Goal: Task Accomplishment & Management: Complete application form

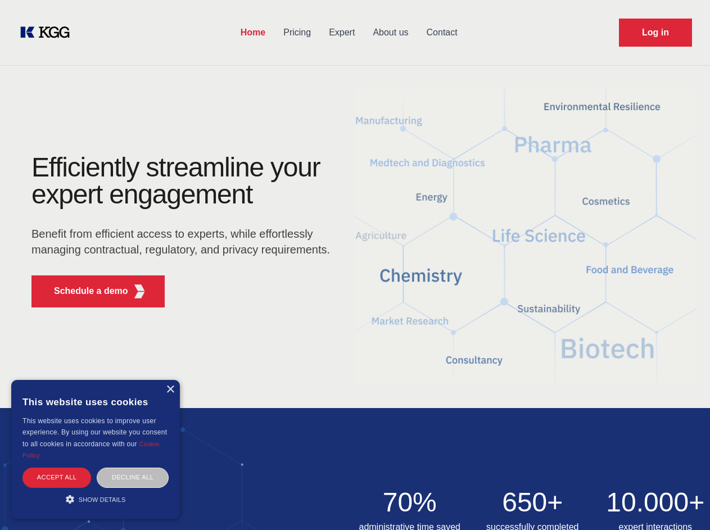
click at [355, 265] on div "Efficiently streamline your expert engagement Benefit from efficient access to …" at bounding box center [184, 235] width 342 height 162
click at [84, 291] on p "Schedule a demo" at bounding box center [91, 290] width 74 height 13
click at [170, 390] on div "×" at bounding box center [170, 390] width 8 height 8
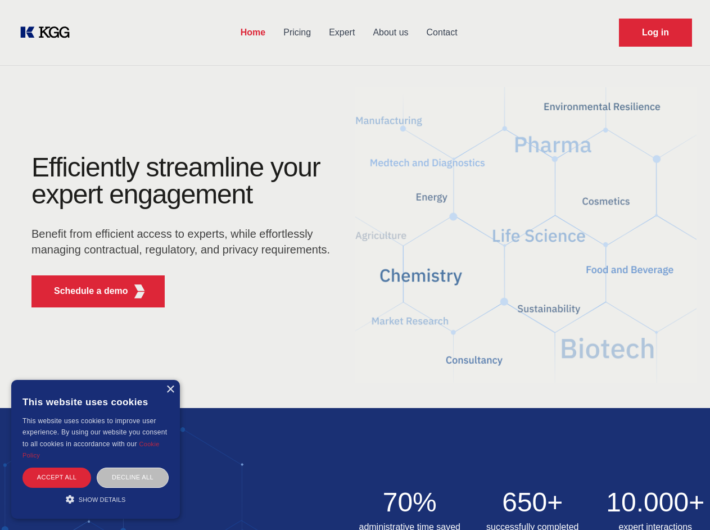
click at [57, 477] on div "Accept all" at bounding box center [56, 478] width 69 height 20
click at [133, 477] on div "Decline all" at bounding box center [133, 478] width 72 height 20
click at [96, 499] on img at bounding box center [355, 489] width 710 height 162
